Goal: Task Accomplishment & Management: Complete application form

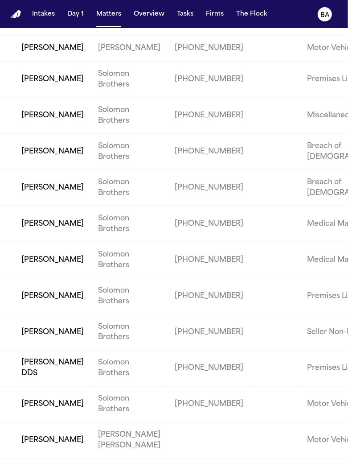
scroll to position [660, 0]
click at [35, 242] on td "[PERSON_NAME]" at bounding box center [45, 260] width 91 height 36
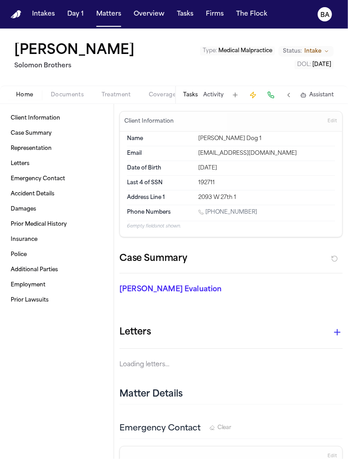
click at [151, 91] on span "Coverage" at bounding box center [162, 94] width 27 height 7
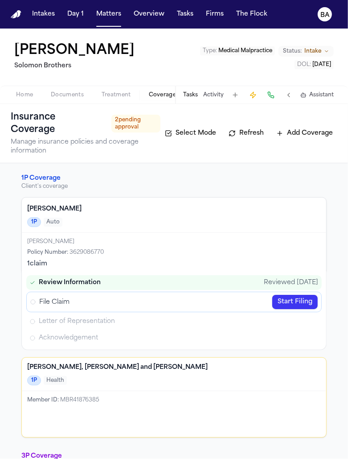
click at [283, 299] on link "Start Filing" at bounding box center [294, 302] width 45 height 14
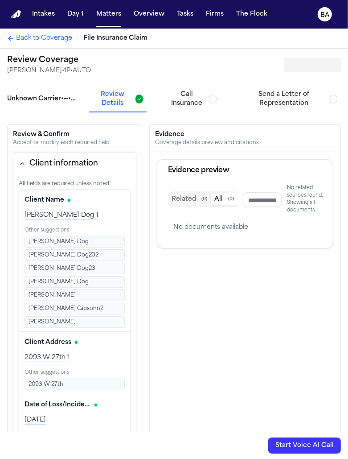
click at [257, 110] on button "Send a Letter of Representation" at bounding box center [289, 98] width 103 height 25
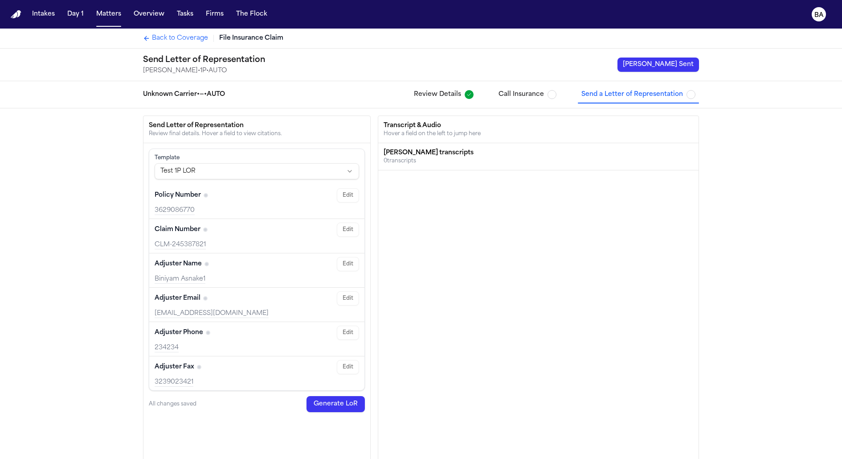
click at [348, 135] on div "Hover a field on the left to jump here" at bounding box center [539, 133] width 310 height 7
click at [348, 161] on div "0 transcript s" at bounding box center [539, 160] width 310 height 7
click at [348, 94] on span "Send a Letter of Representation" at bounding box center [633, 94] width 102 height 9
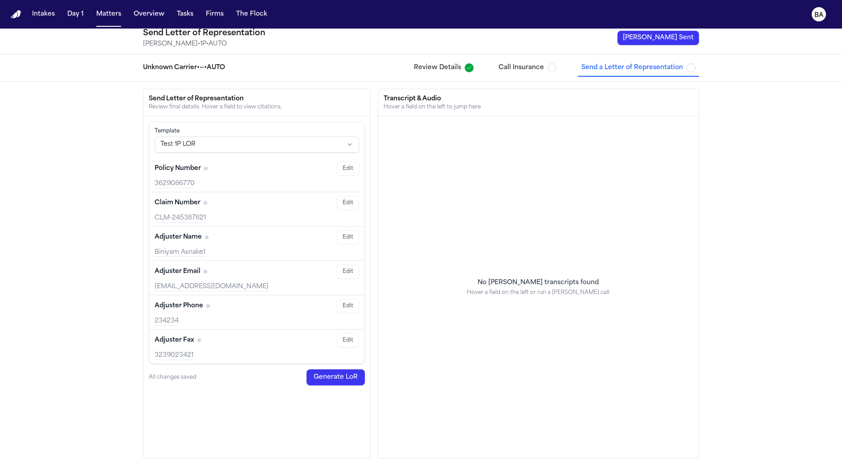
scroll to position [12, 0]
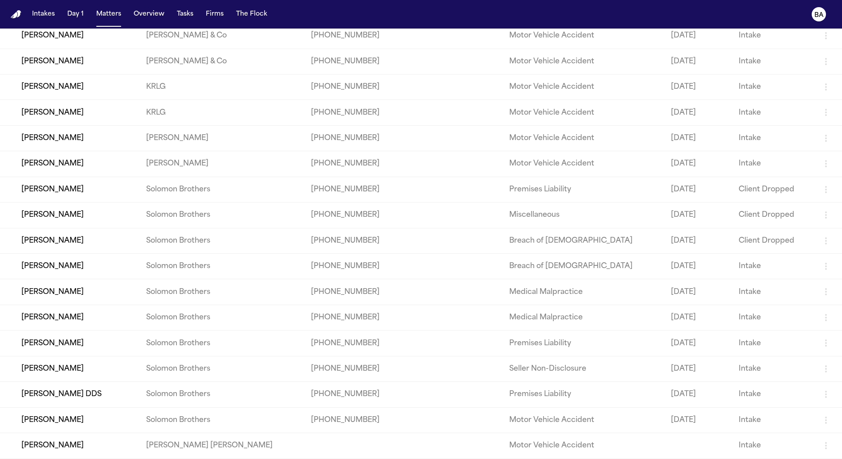
scroll to position [265, 0]
click at [43, 283] on td "[PERSON_NAME]" at bounding box center [69, 291] width 139 height 25
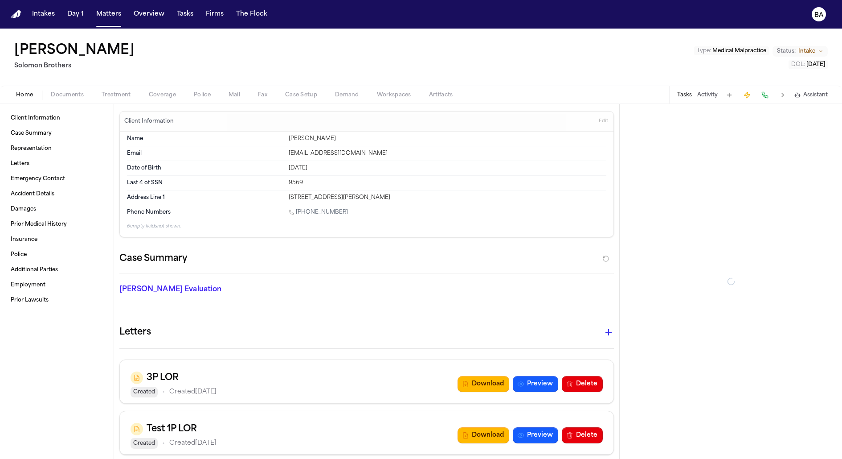
click at [160, 97] on span "Coverage" at bounding box center [162, 94] width 27 height 7
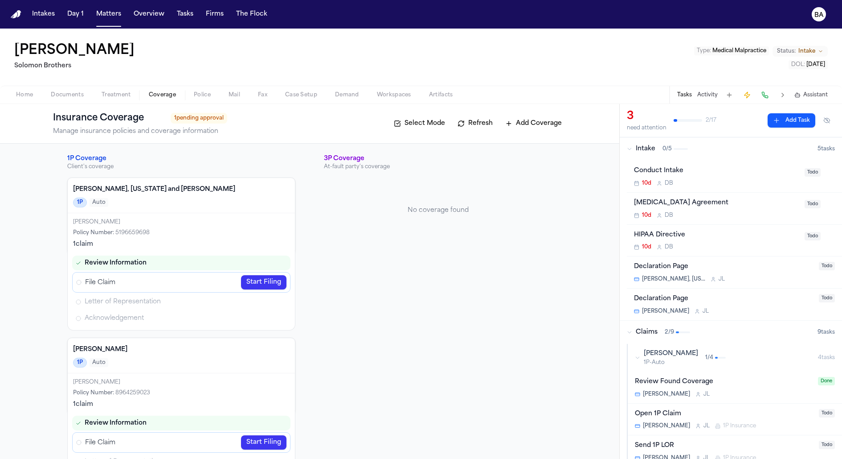
scroll to position [54, 0]
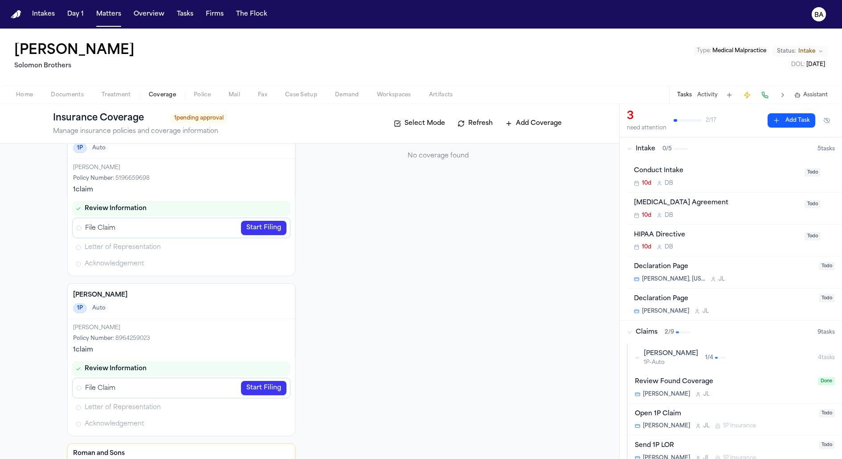
click at [250, 226] on link "Start Filing" at bounding box center [263, 228] width 45 height 14
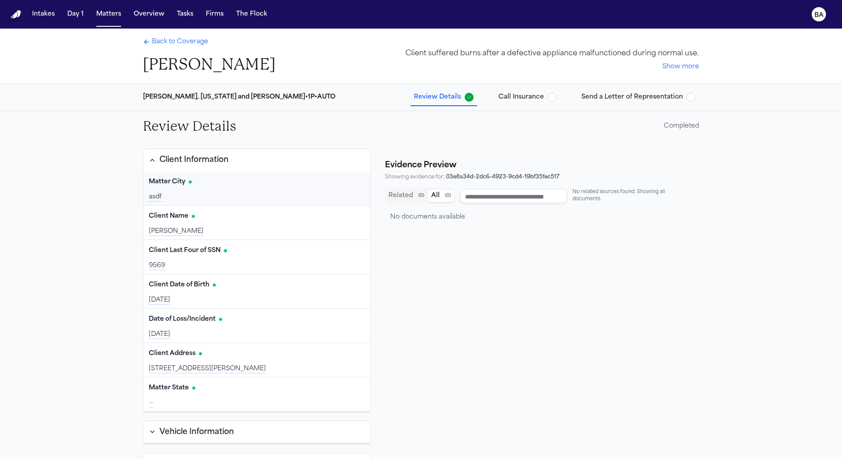
click at [599, 105] on div "[PERSON_NAME], [US_STATE] and [PERSON_NAME] • 1P • AUTO Review Details Call Ins…" at bounding box center [421, 97] width 570 height 27
click at [605, 98] on span "Send a Letter of Representation" at bounding box center [633, 97] width 102 height 9
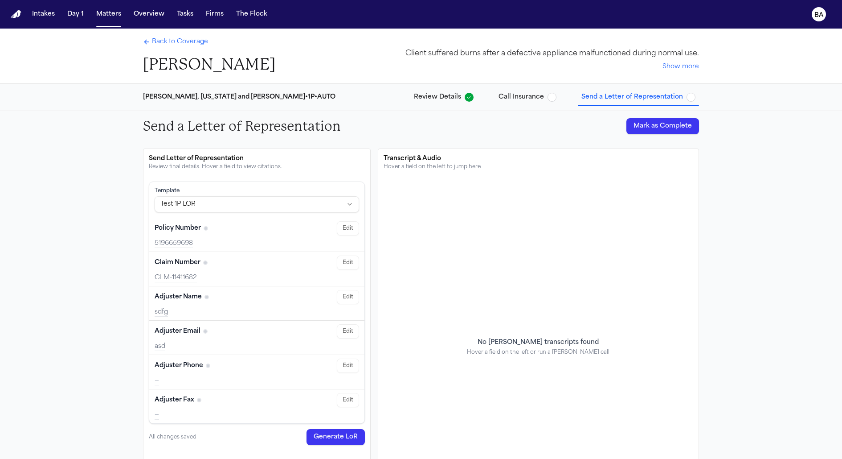
click at [487, 242] on div "No [PERSON_NAME] transcripts found Hover a field on the left or run a [PERSON_N…" at bounding box center [538, 346] width 320 height 341
click at [439, 54] on div "Client suffered burns after a defective appliance malfunctioned during normal u…" at bounding box center [528, 53] width 342 height 11
click at [674, 69] on button "Show more" at bounding box center [681, 66] width 37 height 9
click at [674, 69] on button "Show less" at bounding box center [683, 66] width 31 height 9
